Goal: Transaction & Acquisition: Purchase product/service

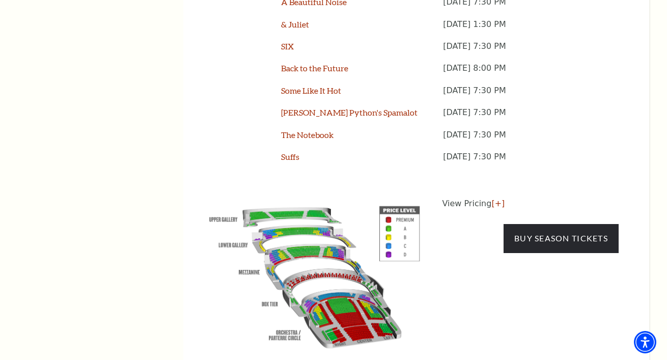
scroll to position [923, 0]
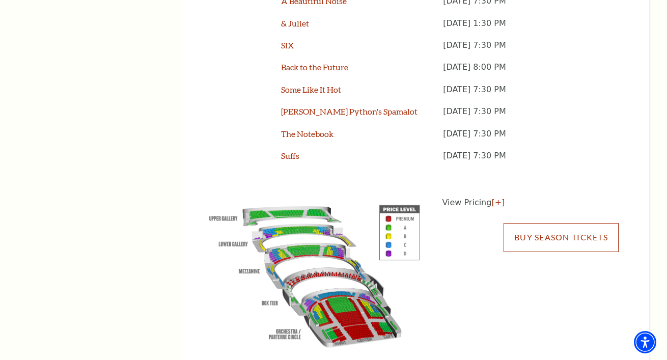
click at [565, 223] on link "Buy Season Tickets" at bounding box center [560, 237] width 115 height 29
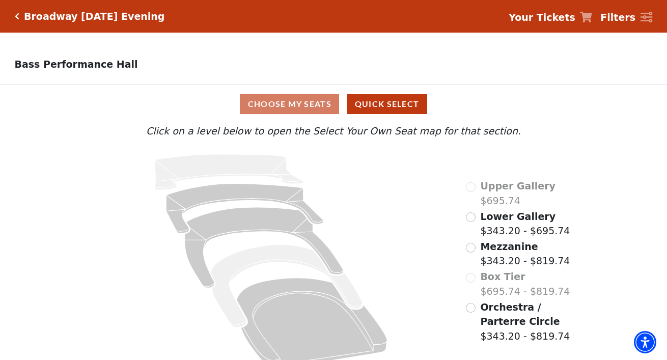
scroll to position [16, 0]
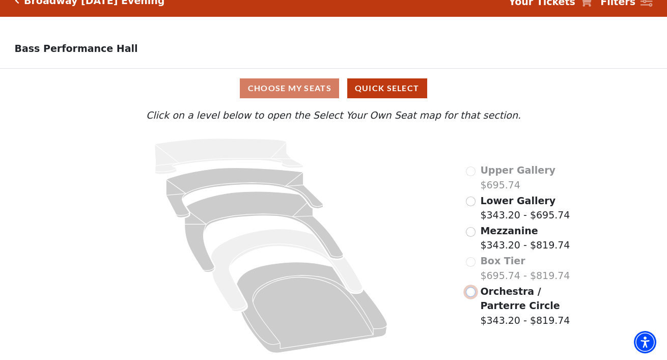
click at [474, 293] on input "Orchestra / Parterre Circle$343.20 - $819.74\a" at bounding box center [471, 292] width 10 height 10
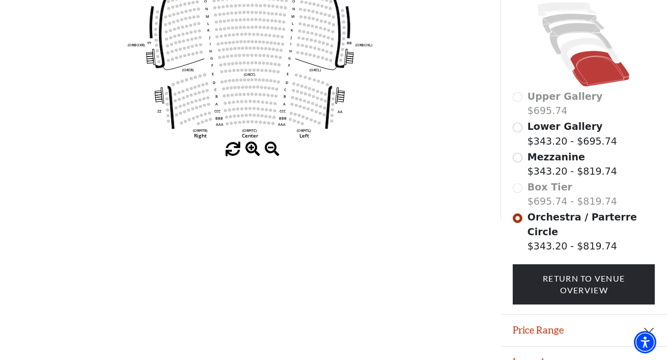
scroll to position [230, 0]
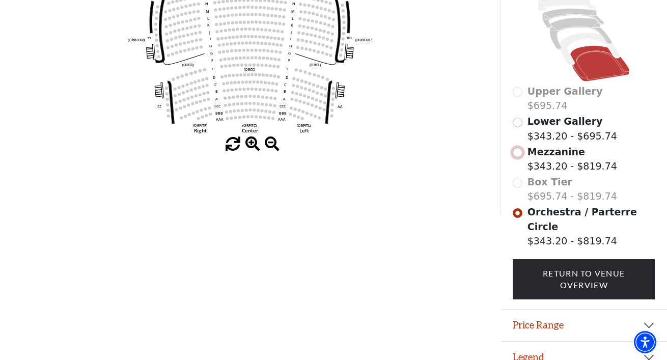
click at [519, 153] on input "Mezzanine$343.20 - $819.74\a" at bounding box center [518, 153] width 10 height 10
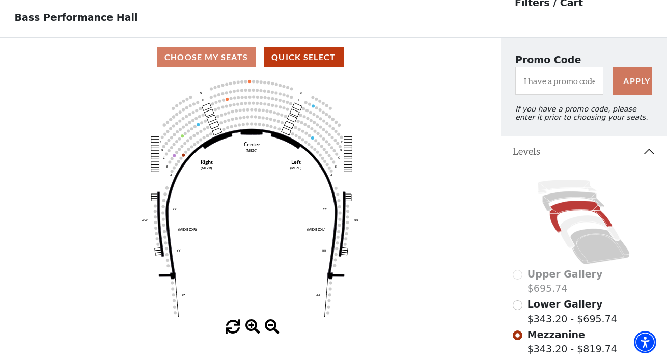
scroll to position [0, 0]
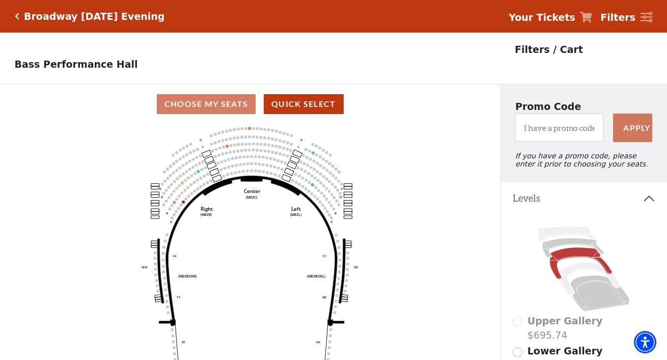
click at [18, 17] on icon "Click here to go back to filters" at bounding box center [17, 16] width 5 height 7
